Goal: Information Seeking & Learning: Learn about a topic

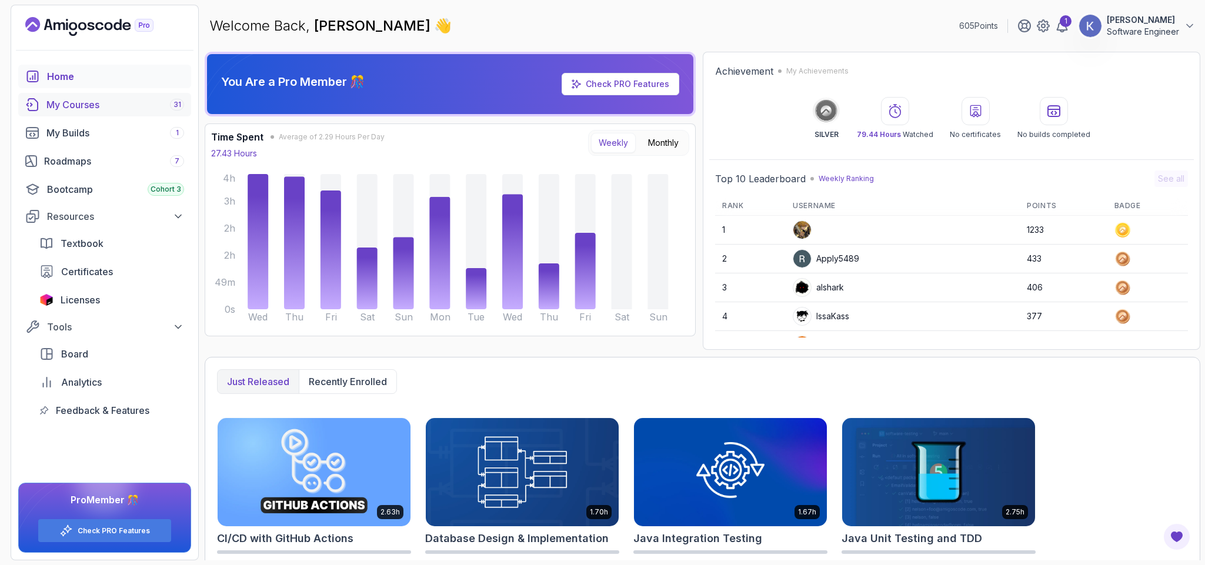
click at [85, 103] on div "My Courses 31" at bounding box center [115, 105] width 138 height 14
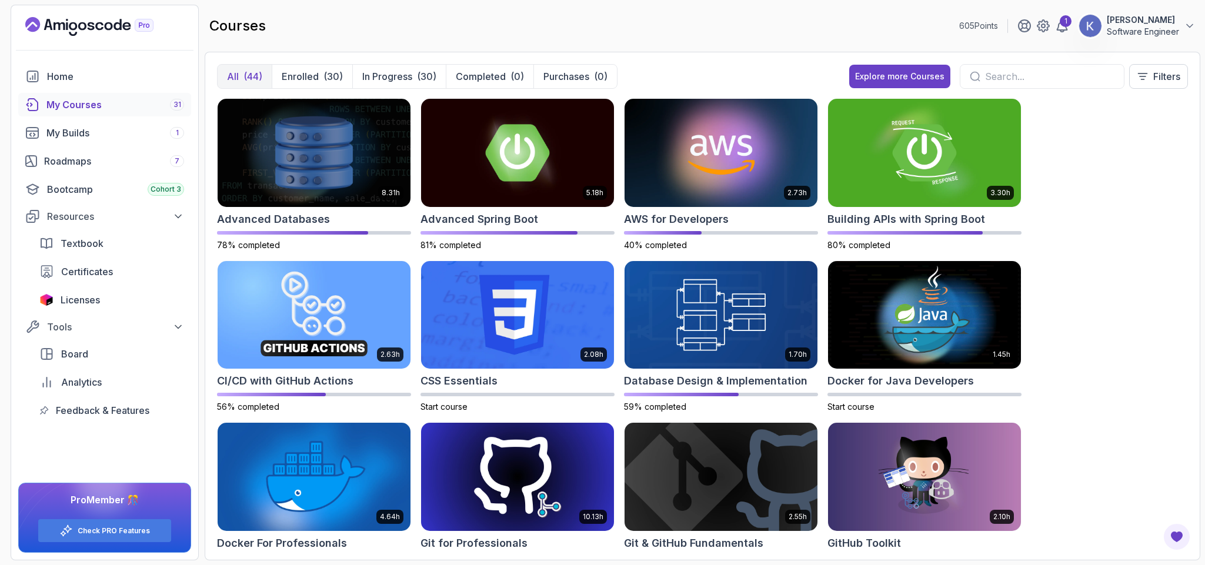
click at [1147, 266] on div "8.31h Advanced Databases 78% completed 5.18h Advanced Spring Boot 81% completed…" at bounding box center [702, 323] width 971 height 450
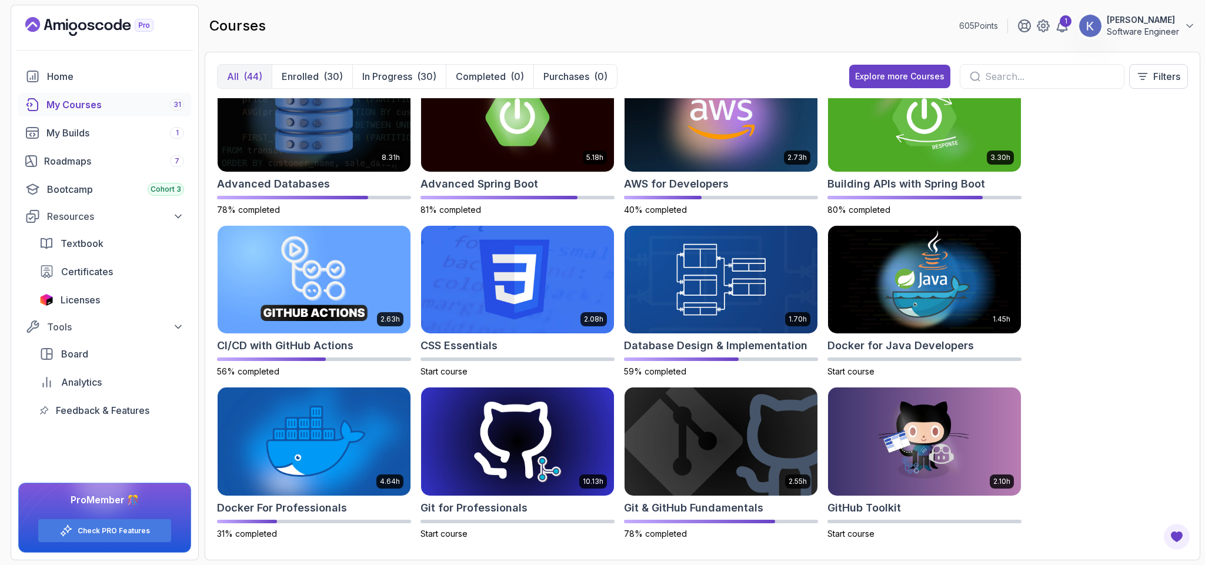
scroll to position [71, 0]
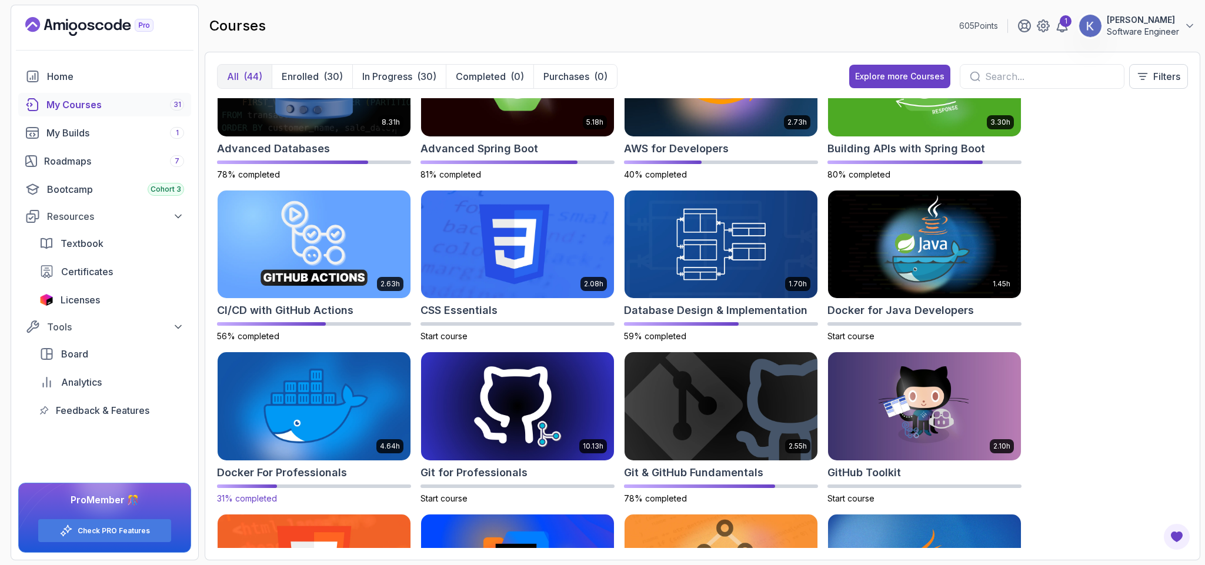
click at [293, 415] on img at bounding box center [314, 407] width 202 height 114
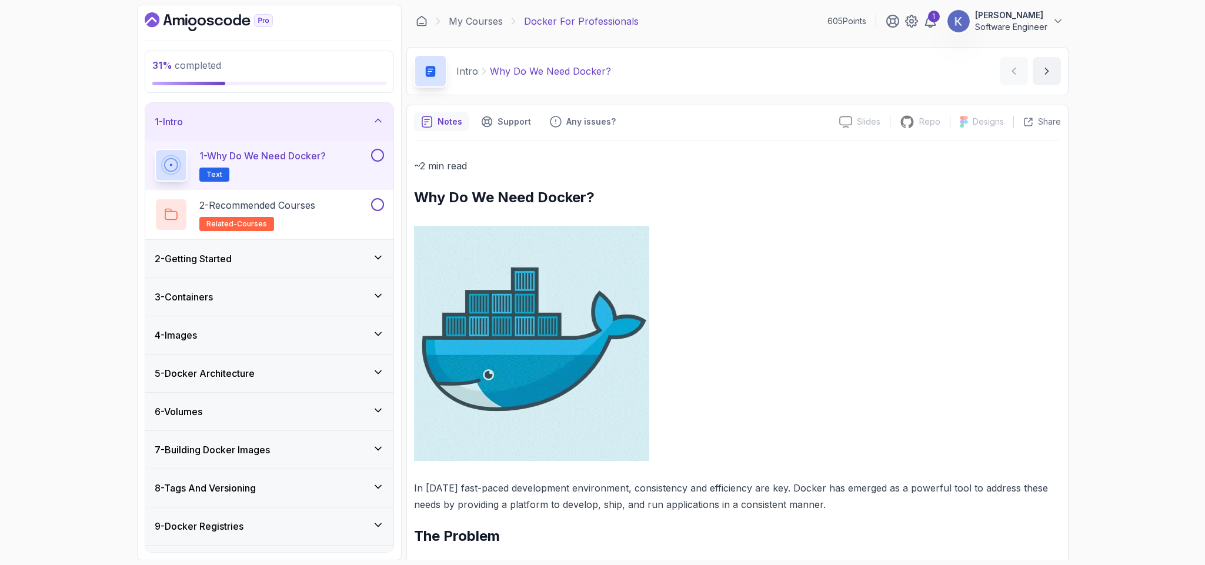
click at [255, 457] on h3 "7 - Building Docker Images" at bounding box center [212, 450] width 115 height 14
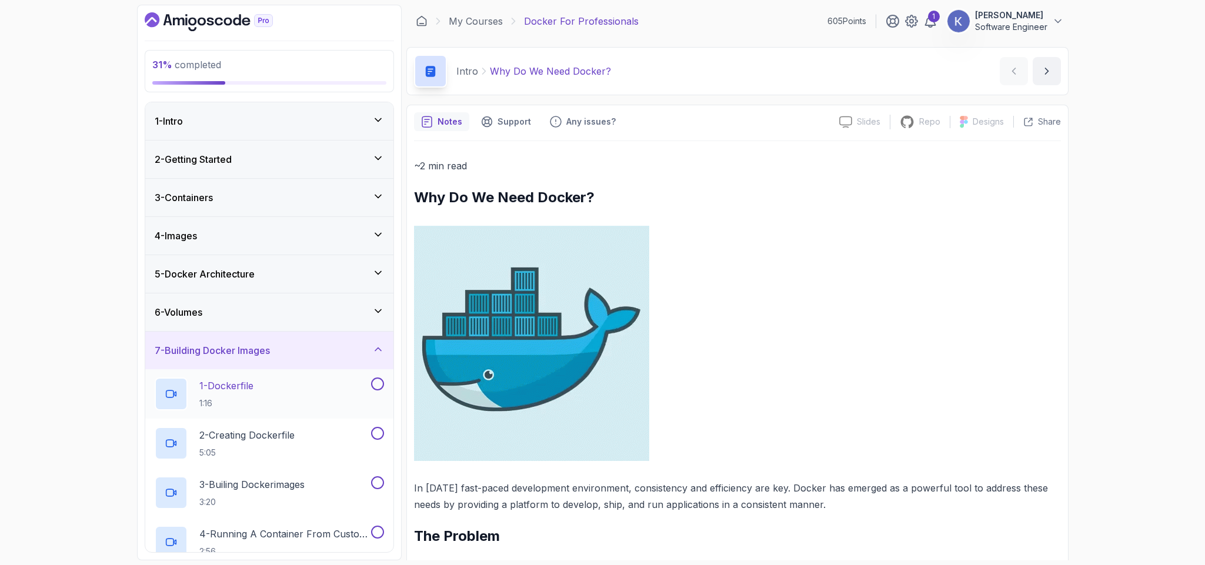
click at [244, 406] on p "1:16" at bounding box center [226, 404] width 54 height 12
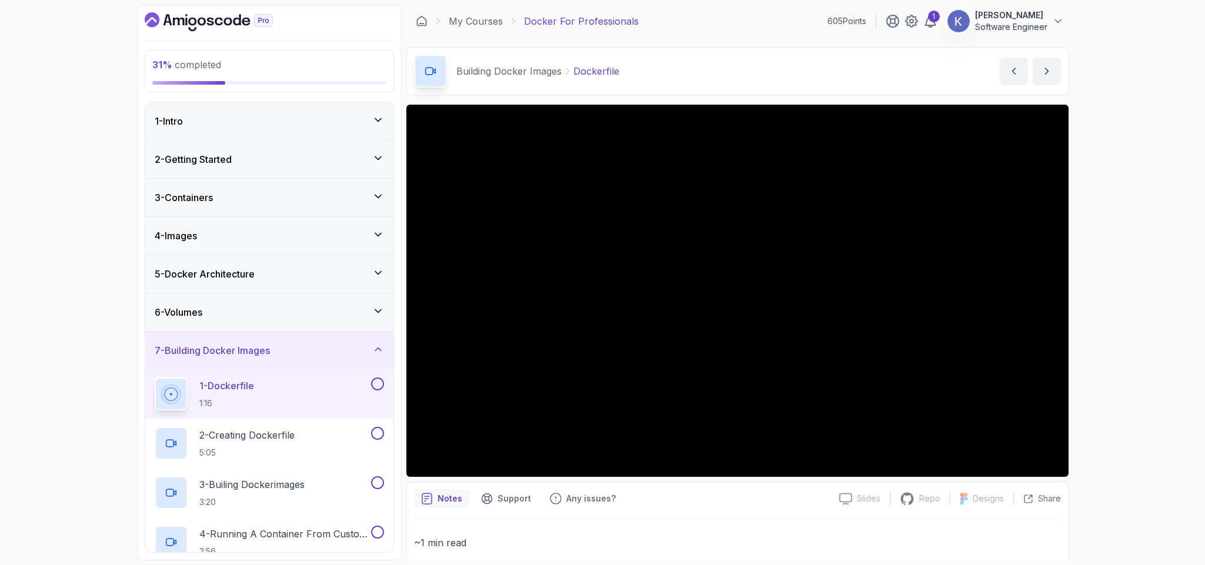
click at [149, 398] on div "1 - Dockerfile 1:16" at bounding box center [269, 393] width 248 height 49
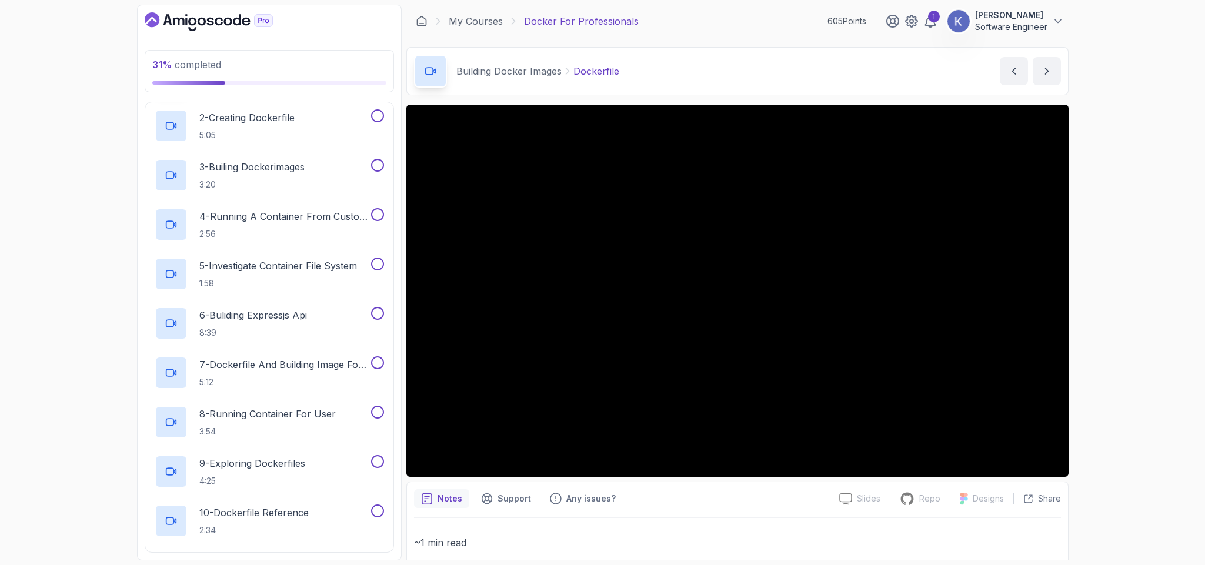
scroll to position [282, 0]
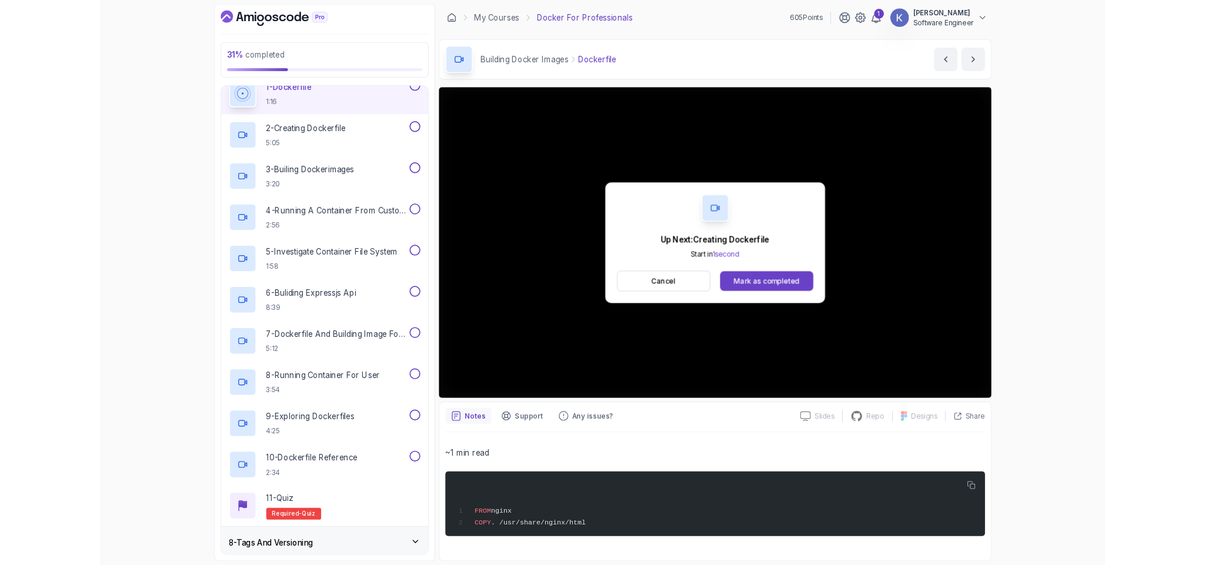
scroll to position [290, 0]
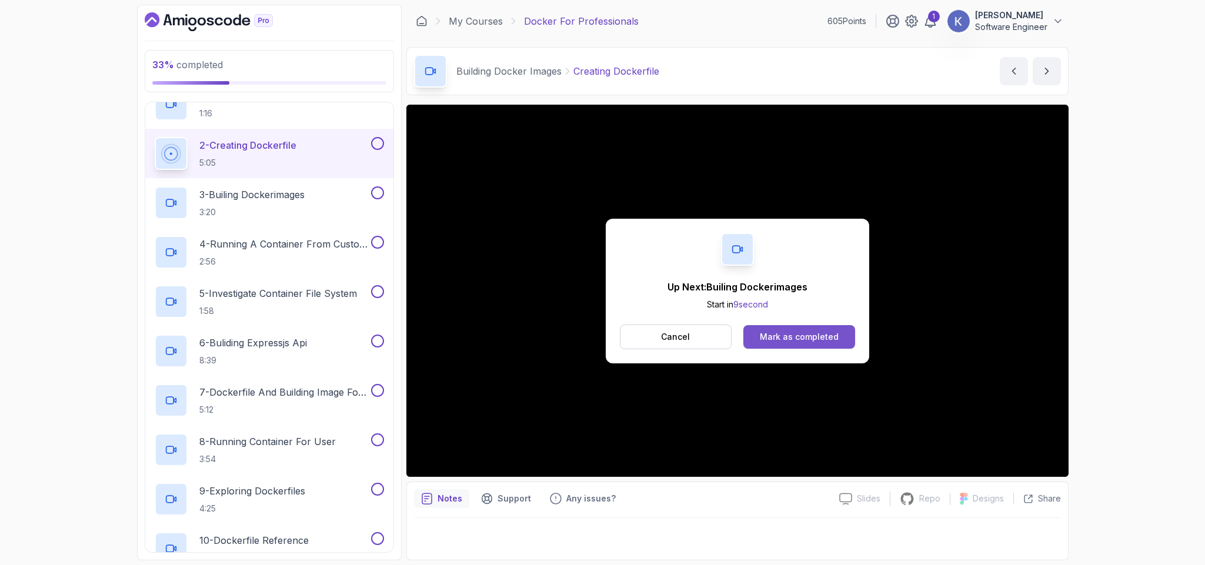
click at [839, 334] on button "Mark as completed" at bounding box center [798, 337] width 111 height 24
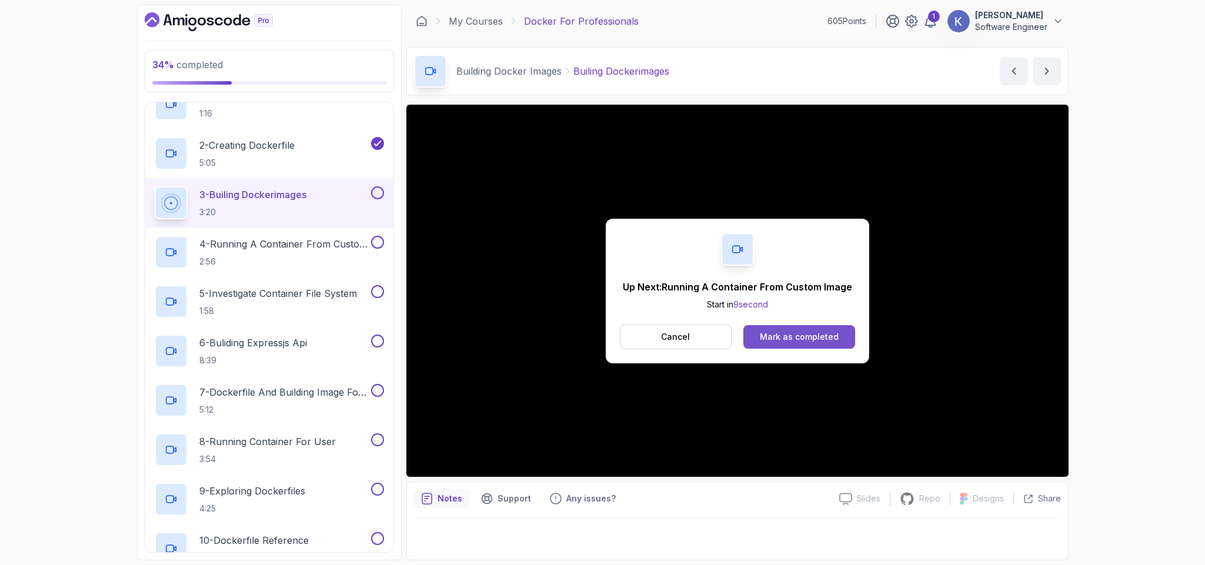
click at [825, 343] on div "Mark as completed" at bounding box center [799, 337] width 79 height 12
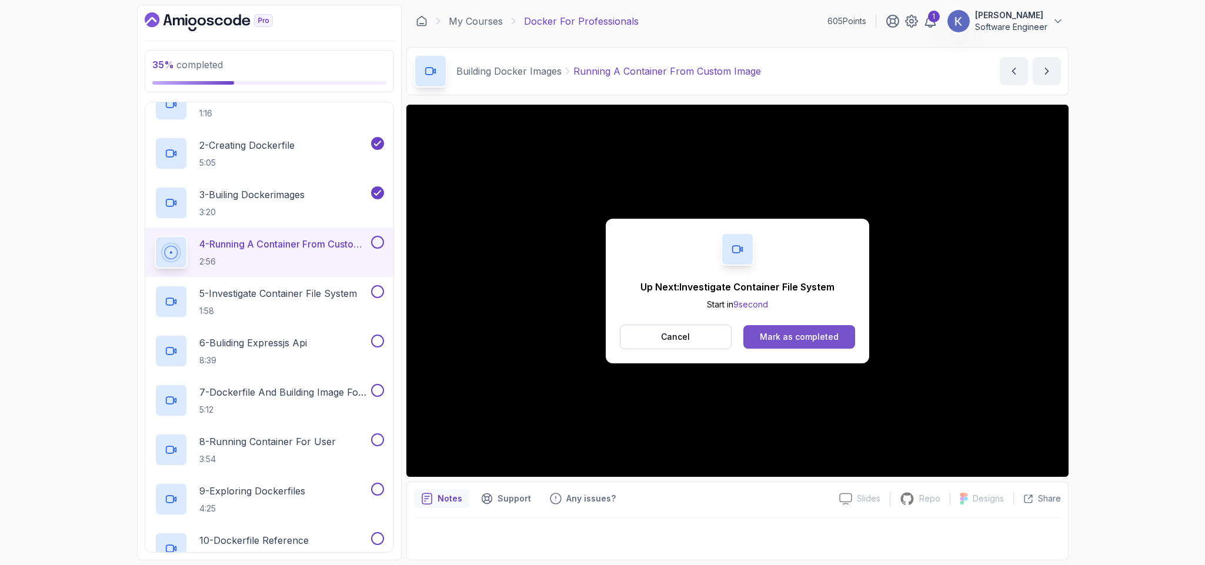
click at [824, 336] on div "Mark as completed" at bounding box center [799, 337] width 79 height 12
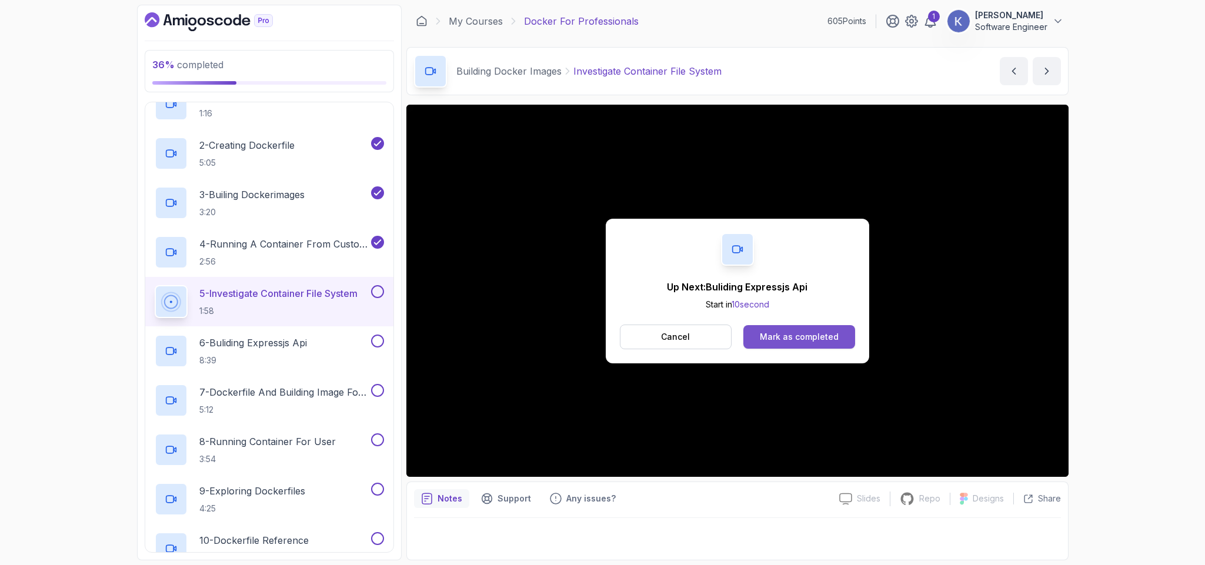
click at [836, 333] on div "Mark as completed" at bounding box center [799, 337] width 79 height 12
